Goal: Task Accomplishment & Management: Manage account settings

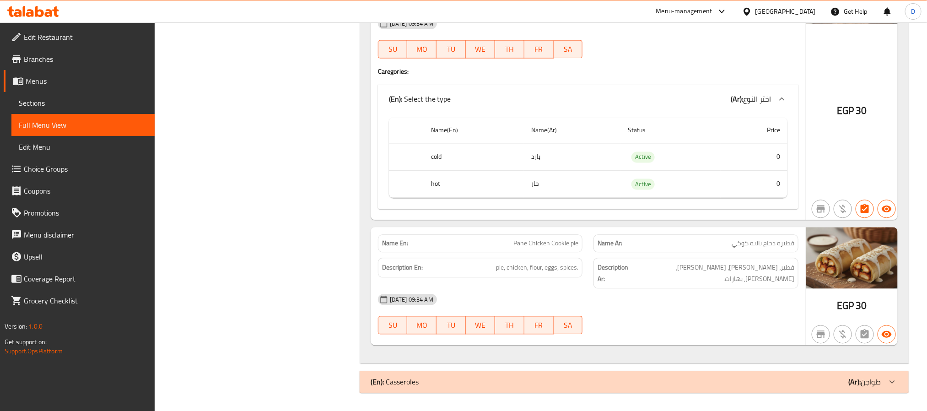
scroll to position [2806, 0]
click at [684, 326] on div "15-10-2025 09:34 AM SU MO TU WE TH FR SA" at bounding box center [588, 313] width 432 height 51
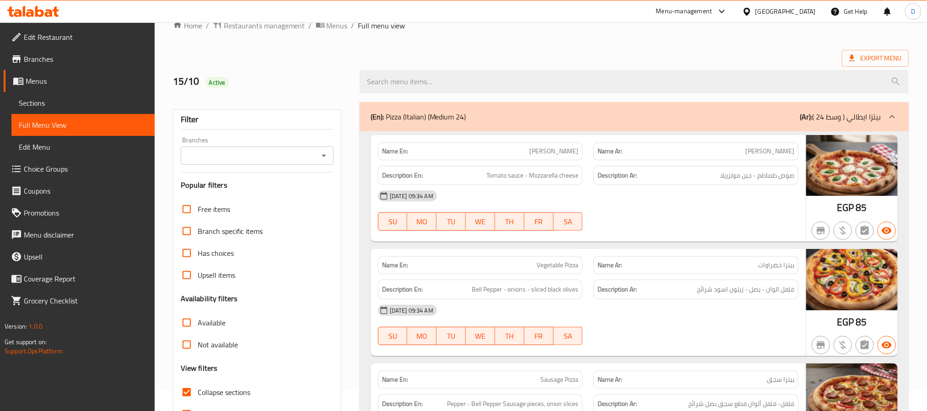
scroll to position [0, 0]
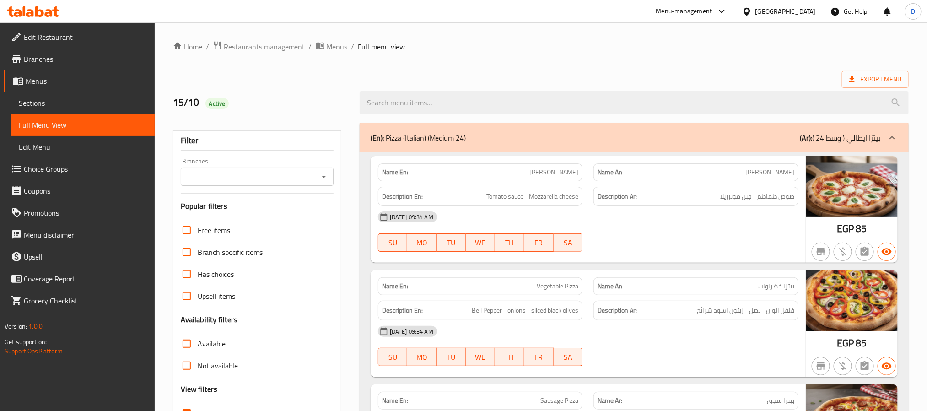
click at [777, 149] on div "(En): Pizza (Italian) (Medium 24) (Ar): بيتزا ايطالي ( وسط 24 )" at bounding box center [634, 137] width 549 height 29
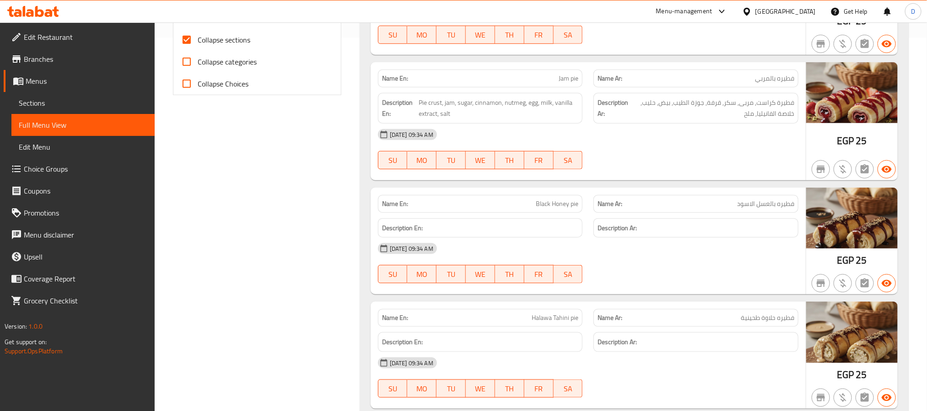
scroll to position [412, 0]
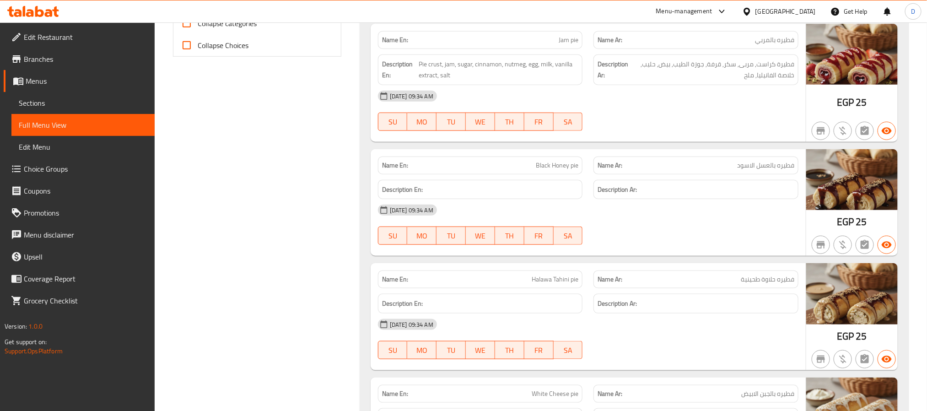
click at [569, 165] on span "Black Honey pie" at bounding box center [557, 166] width 43 height 10
copy span "Black Honey pie"
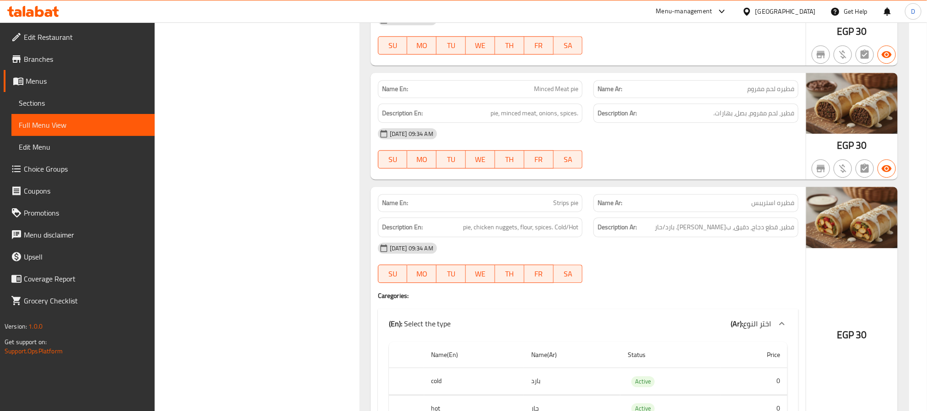
scroll to position [1304, 0]
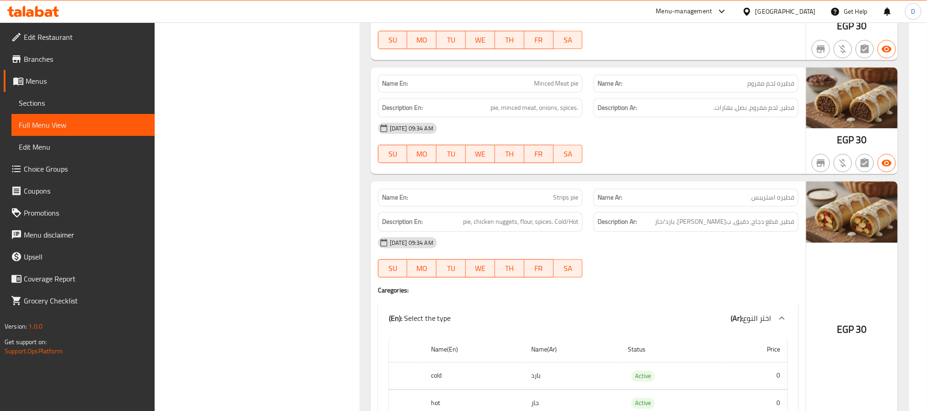
click at [538, 245] on div "[DATE] 09:34 AM" at bounding box center [588, 243] width 432 height 22
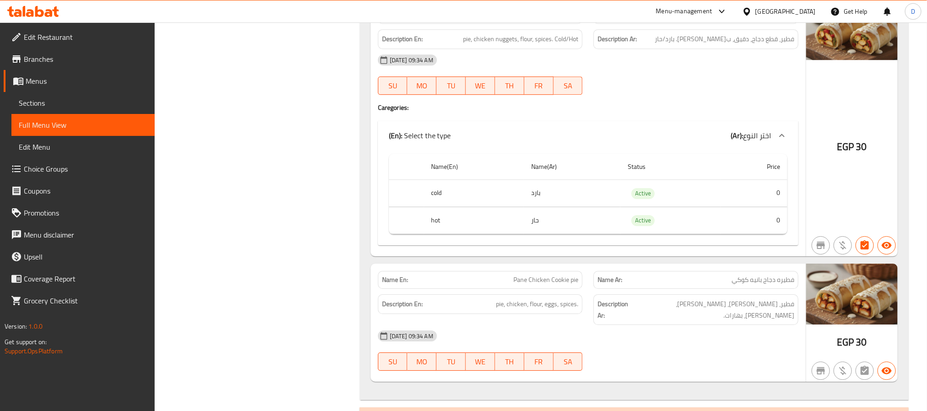
scroll to position [1524, 0]
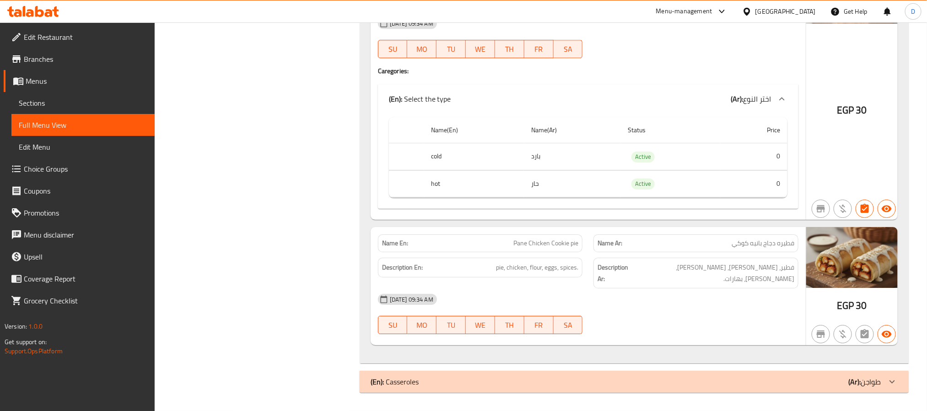
click at [712, 379] on div "(En): Casseroles (Ar): طواجن" at bounding box center [626, 381] width 511 height 11
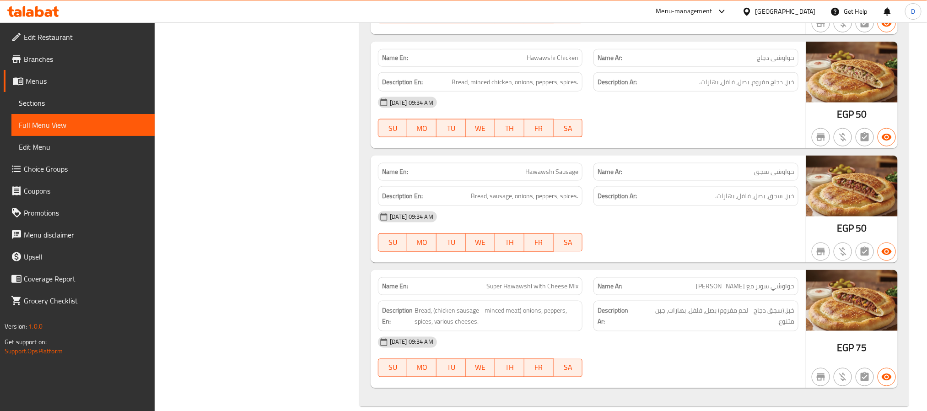
scroll to position [2477, 0]
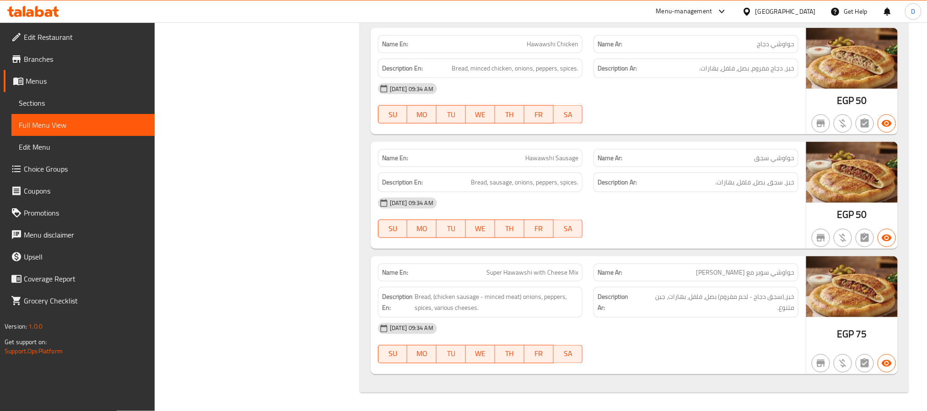
click at [551, 275] on span "Super Hawawshi with Cheese Mix" at bounding box center [532, 273] width 92 height 10
copy span "Super Hawawshi with Cheese Mix"
click at [537, 322] on div "[DATE] 09:34 AM" at bounding box center [588, 329] width 432 height 22
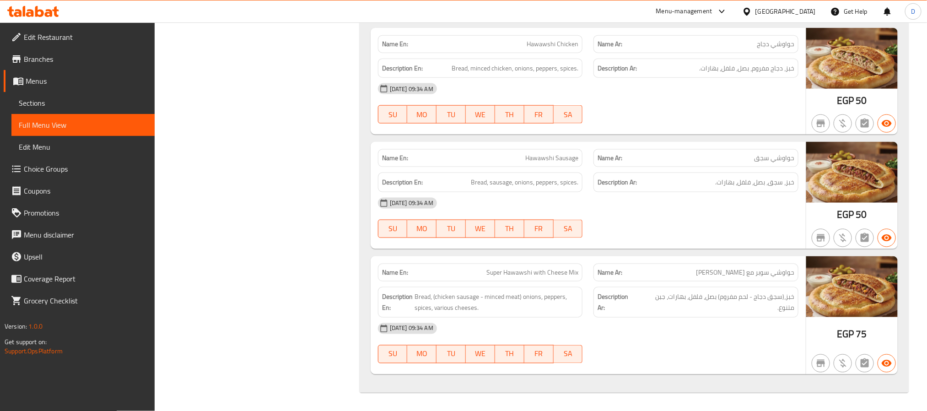
click at [433, 297] on span "Bread, (chicken sausage - minced meat) onions, peppers, spices, various cheeses." at bounding box center [497, 302] width 164 height 22
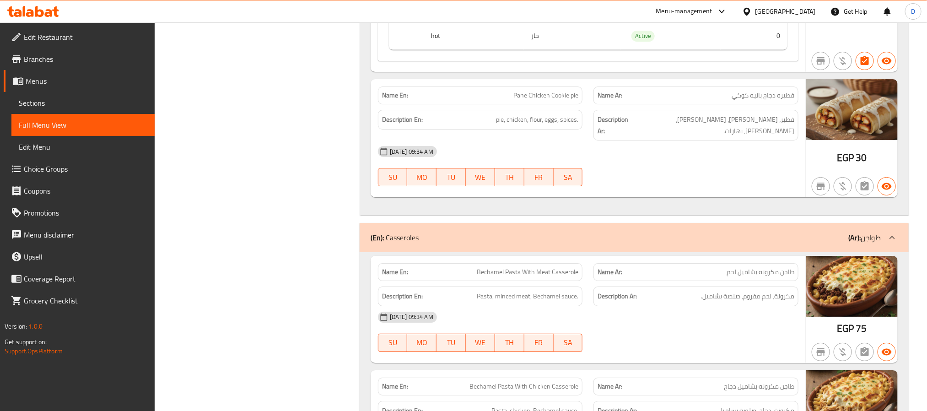
scroll to position [1653, 0]
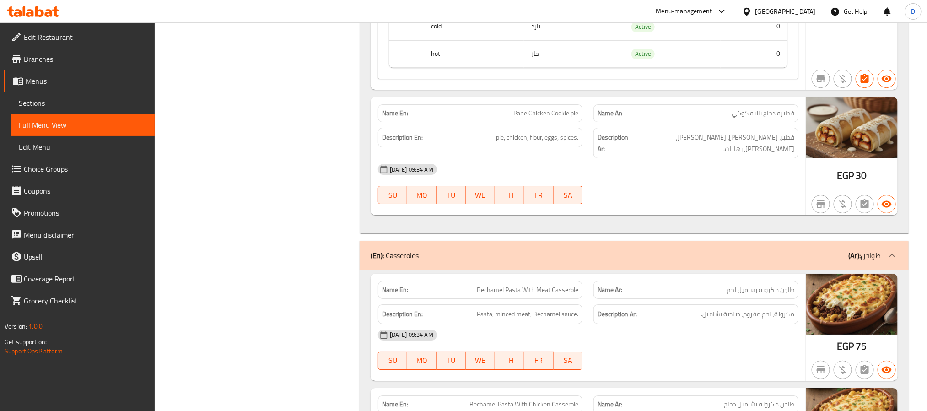
click at [601, 189] on div "15-10-2025 09:34 AM SU MO TU WE TH FR SA" at bounding box center [588, 183] width 432 height 51
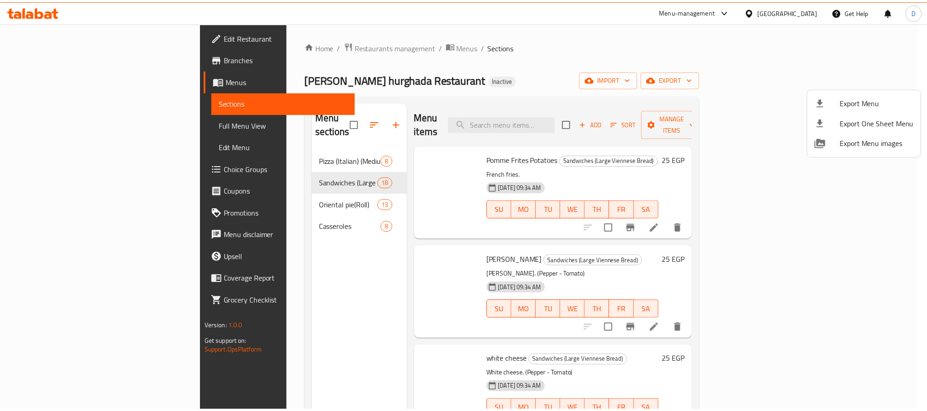
scroll to position [408, 0]
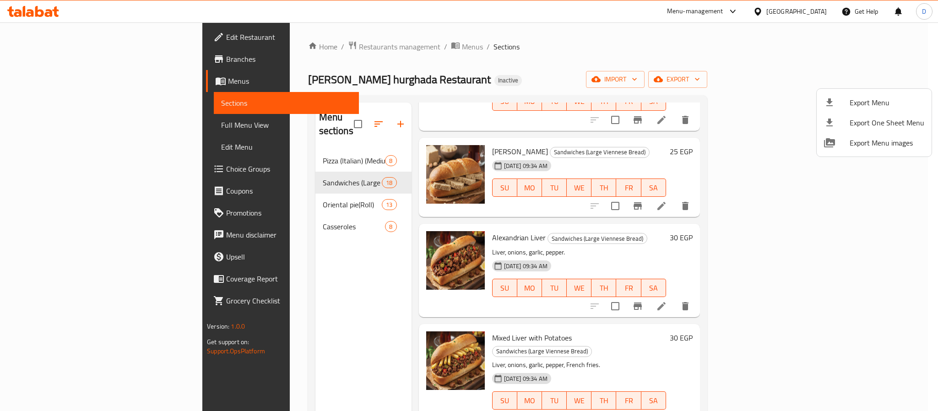
click at [246, 186] on div at bounding box center [469, 205] width 938 height 411
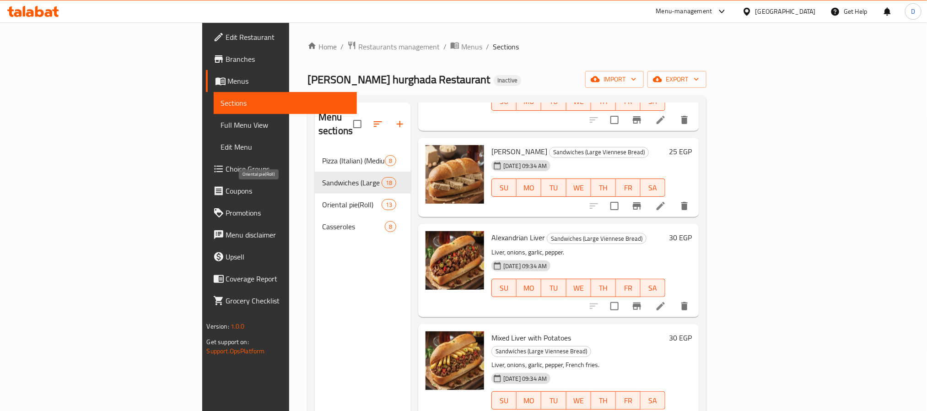
click at [322, 199] on span "Oriental pie(Roll)" at bounding box center [351, 204] width 59 height 11
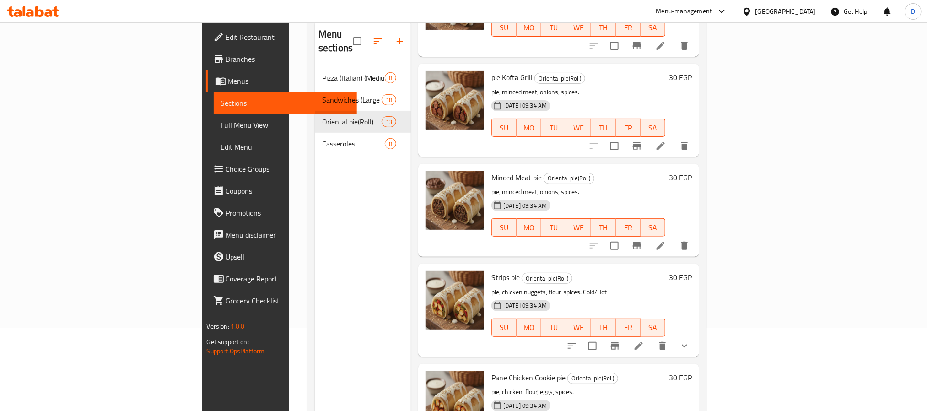
scroll to position [128, 0]
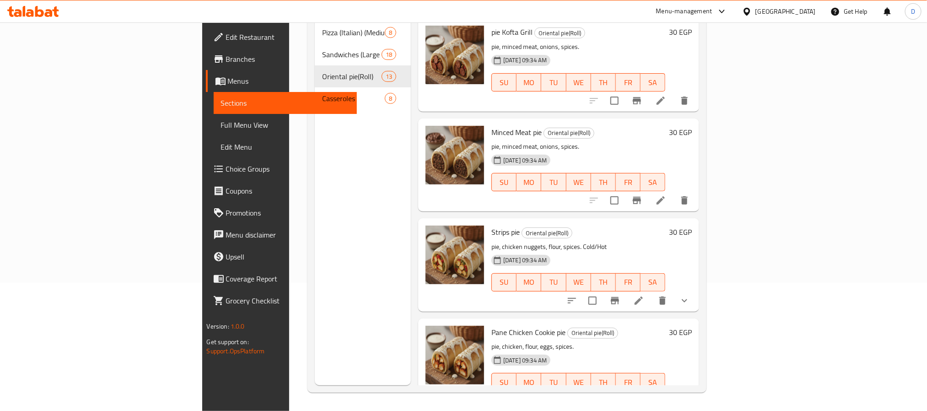
click at [644, 295] on icon at bounding box center [638, 300] width 11 height 11
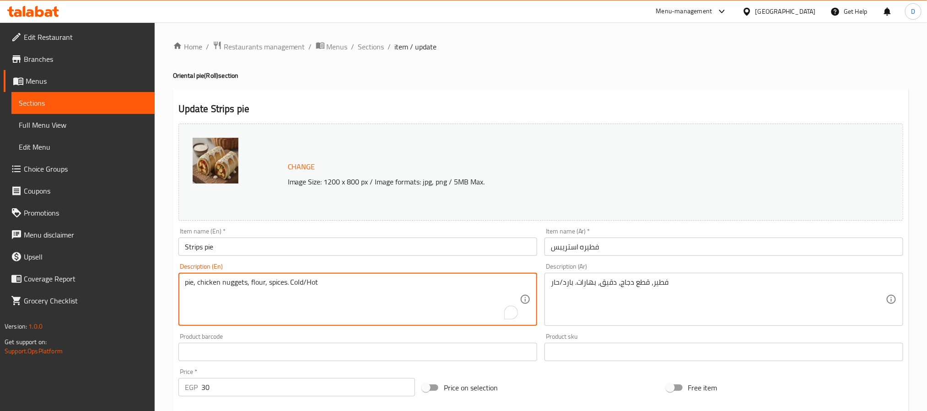
click at [228, 284] on textarea "pie, chicken nuggets, flour, spices. Cold/Hot" at bounding box center [352, 299] width 335 height 43
type textarea "pie, chicken pieces, flour, spices. Cold/Hot"
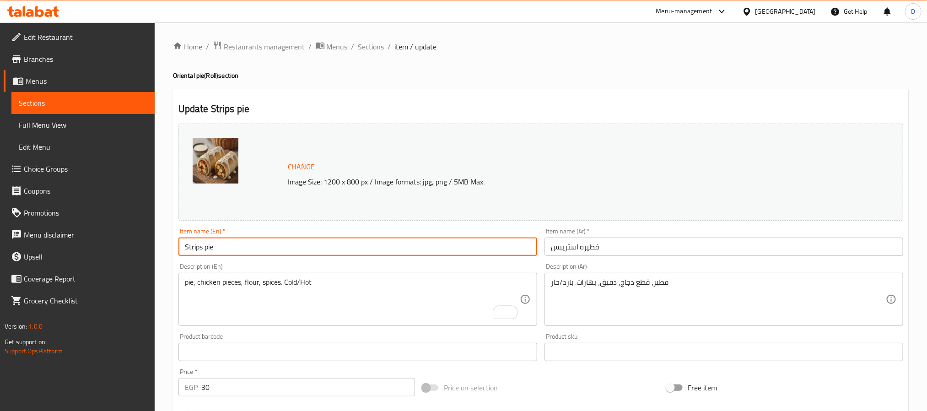
click at [322, 246] on input "Strips pie" at bounding box center [357, 247] width 359 height 18
click at [373, 50] on span "Sections" at bounding box center [371, 46] width 26 height 11
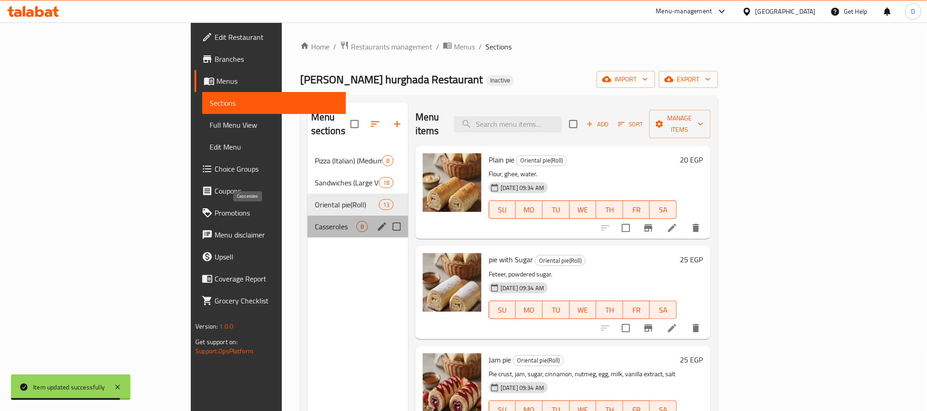
click at [315, 221] on span "Casseroles" at bounding box center [336, 226] width 42 height 11
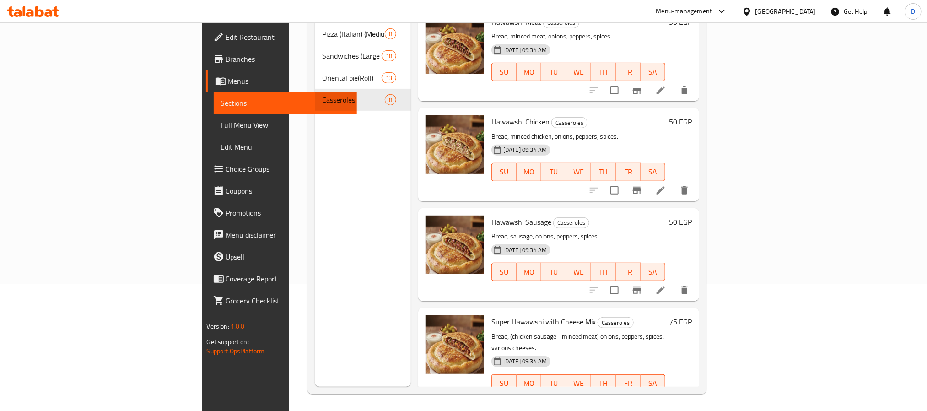
scroll to position [128, 0]
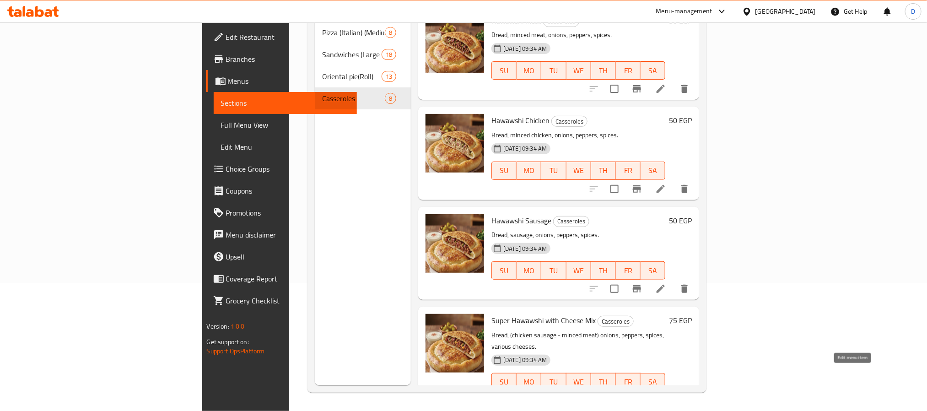
click at [666, 395] on icon at bounding box center [660, 400] width 11 height 11
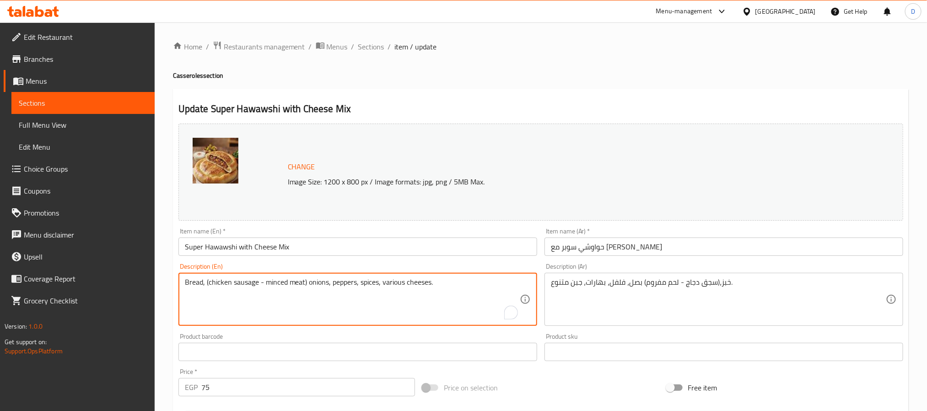
click at [440, 282] on textarea "Bread, (chicken sausage - minced meat) onions, peppers, spices, various cheeses." at bounding box center [352, 299] width 335 height 43
paste textarea "sausage, chicken and minced meat"
type textarea "sausage, chicken and minced meat"
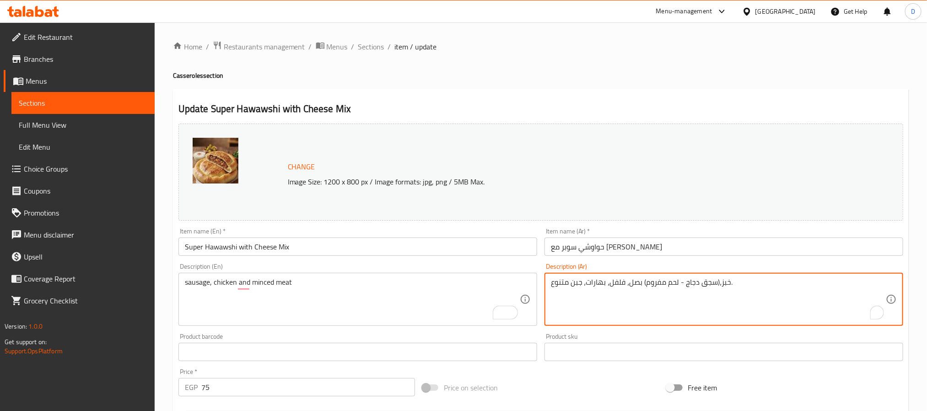
click at [632, 285] on textarea "خبز،(سجق دجاج - لحم مفروم) بصل، فلفل، بهارات، جبن متنوع." at bounding box center [718, 299] width 335 height 43
paste textarea "جق ودجاج ولحم مفروم"
type textarea "سجق ودجاج ولحم مفروم"
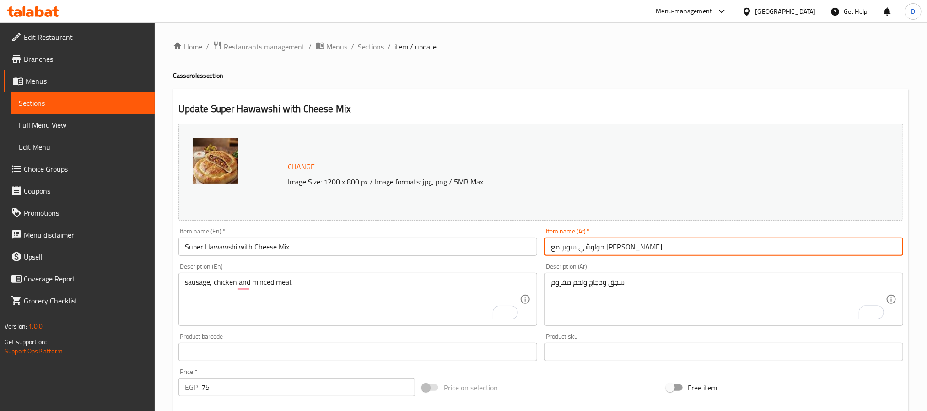
click at [710, 251] on input "حواوشي سوبر مع [PERSON_NAME]" at bounding box center [724, 247] width 359 height 18
drag, startPoint x: 372, startPoint y: 51, endPoint x: 386, endPoint y: 56, distance: 15.2
click at [372, 51] on span "Sections" at bounding box center [371, 46] width 26 height 11
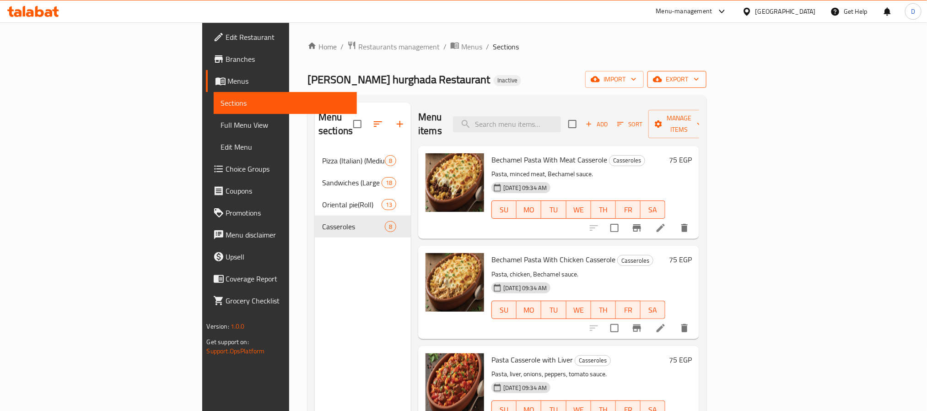
click at [699, 81] on span "export" at bounding box center [677, 79] width 44 height 11
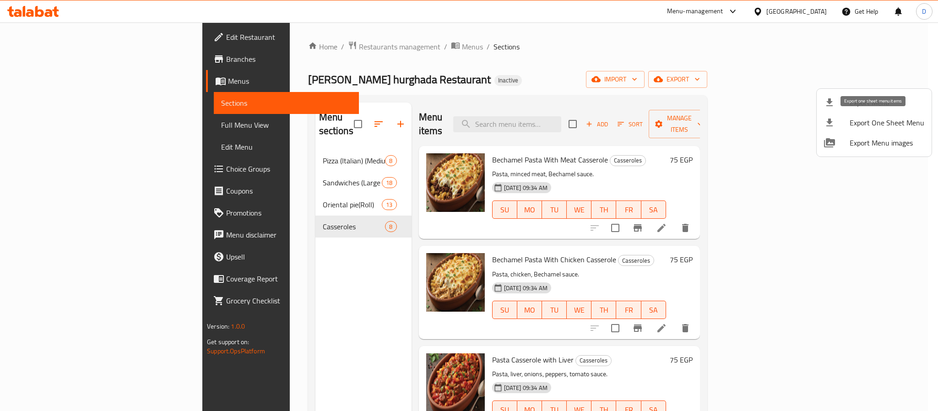
click at [816, 117] on li "Export One Sheet Menu" at bounding box center [873, 123] width 115 height 20
click at [865, 98] on span "Export Menu" at bounding box center [886, 102] width 75 height 11
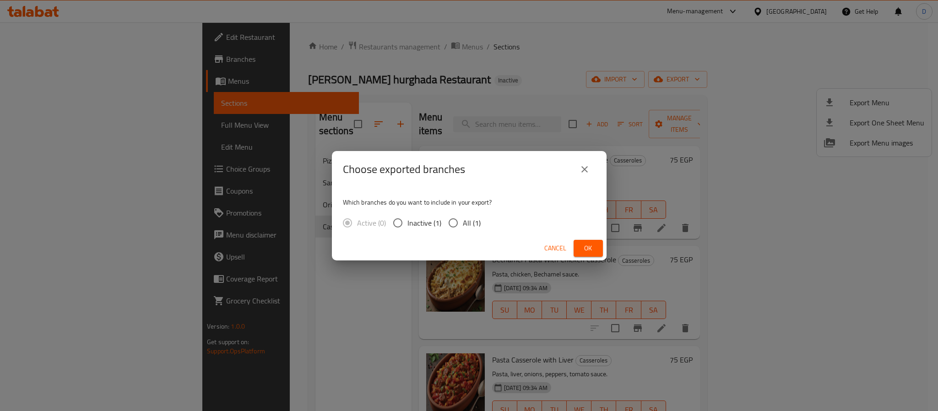
click at [599, 249] on button "Ok" at bounding box center [587, 248] width 29 height 17
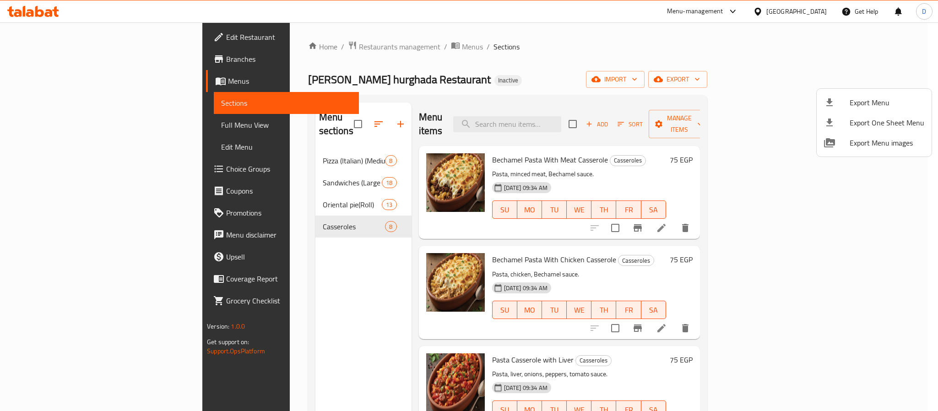
click at [621, 70] on div at bounding box center [469, 205] width 938 height 411
